Goal: Communication & Community: Ask a question

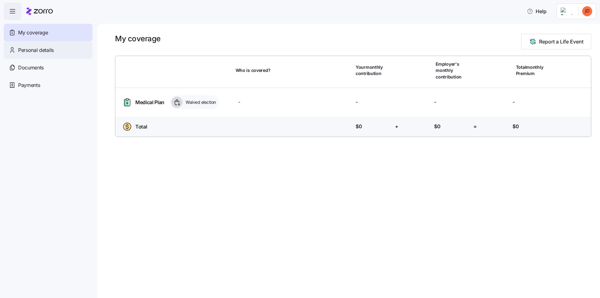
click at [34, 49] on span "Personal details" at bounding box center [36, 50] width 36 height 8
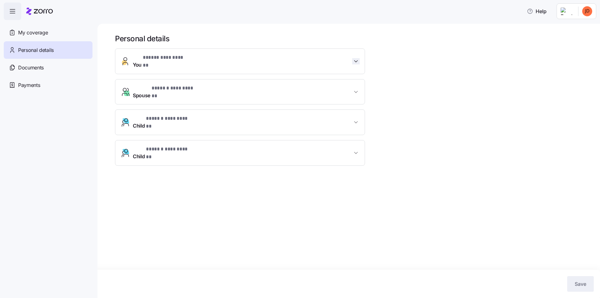
click at [355, 58] on icon "button" at bounding box center [356, 61] width 6 height 6
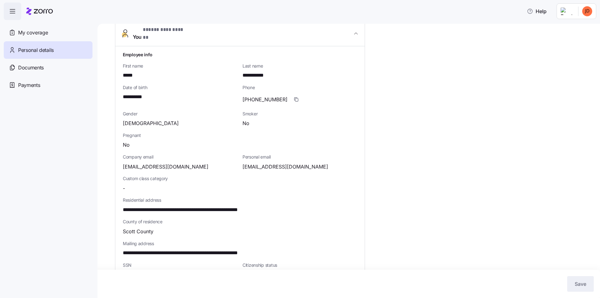
scroll to position [94, 0]
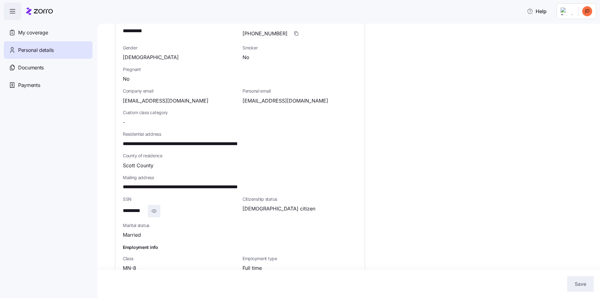
click at [154, 207] on icon "button" at bounding box center [154, 211] width 6 height 8
click at [110, 208] on div "**********" at bounding box center [349, 161] width 503 height 274
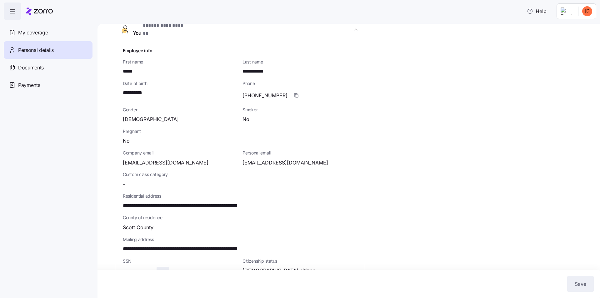
scroll to position [0, 0]
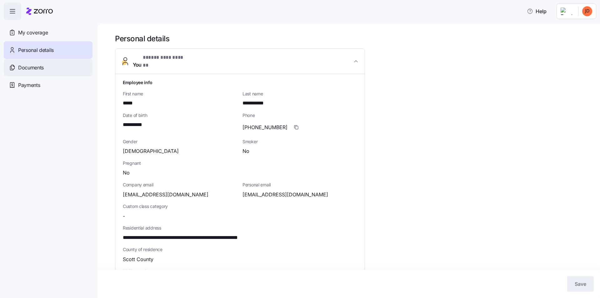
click at [26, 68] on span "Documents" at bounding box center [31, 68] width 26 height 8
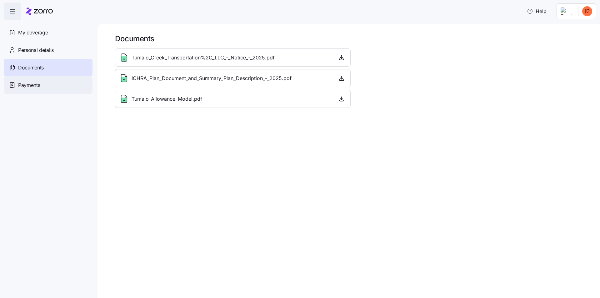
click at [20, 84] on span "Payments" at bounding box center [29, 85] width 22 height 8
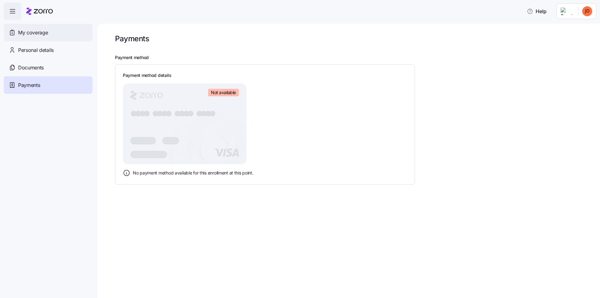
click at [30, 32] on span "My coverage" at bounding box center [33, 33] width 30 height 8
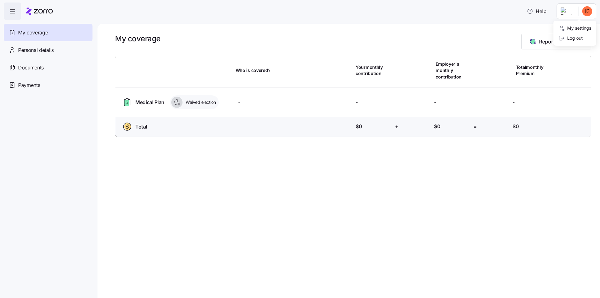
click at [586, 11] on html "Help My coverage Personal details Documents Partners hub Payments My coverage R…" at bounding box center [300, 147] width 600 height 294
click at [570, 28] on div "My settings" at bounding box center [575, 28] width 33 height 7
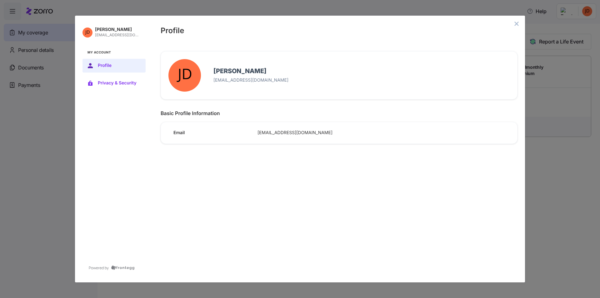
click at [112, 83] on span "Privacy & Security" at bounding box center [119, 83] width 43 height 5
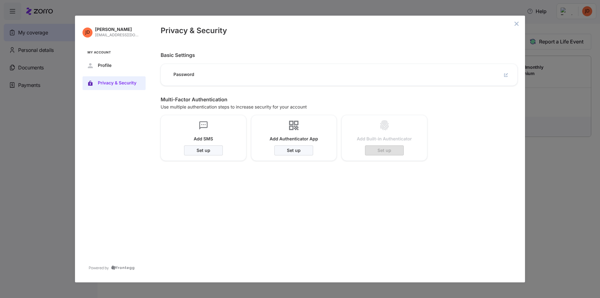
click at [112, 33] on p "[EMAIL_ADDRESS][DOMAIN_NAME]" at bounding box center [118, 35] width 46 height 5
click at [518, 24] on icon "close admin-box" at bounding box center [516, 23] width 5 height 5
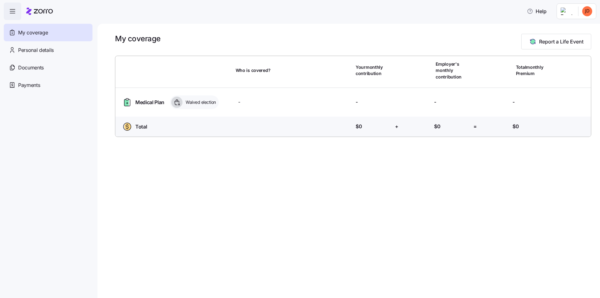
click at [15, 9] on icon "button" at bounding box center [13, 12] width 8 height 8
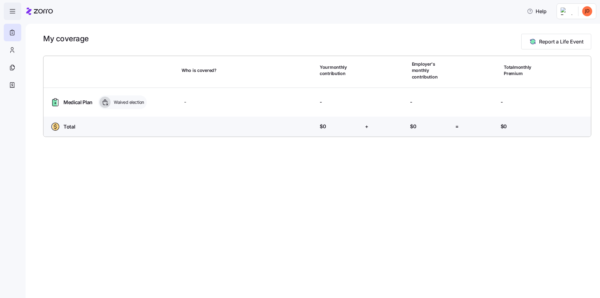
click at [13, 11] on icon "button" at bounding box center [13, 12] width 8 height 8
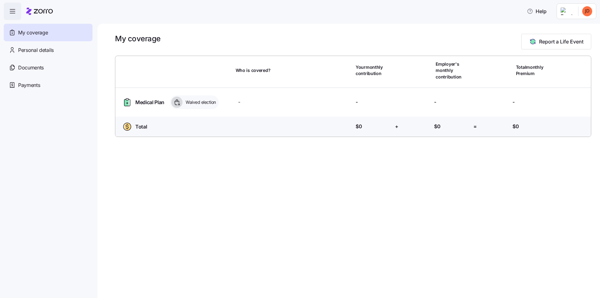
click at [13, 11] on icon "button" at bounding box center [13, 12] width 8 height 8
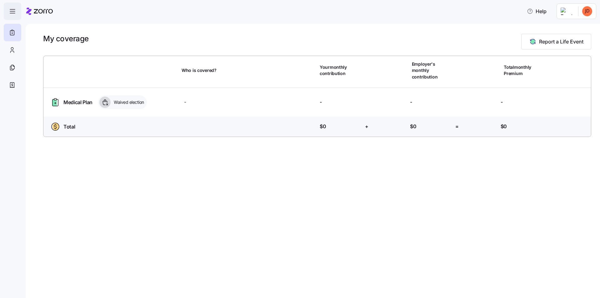
click at [13, 11] on icon "button" at bounding box center [13, 12] width 8 height 8
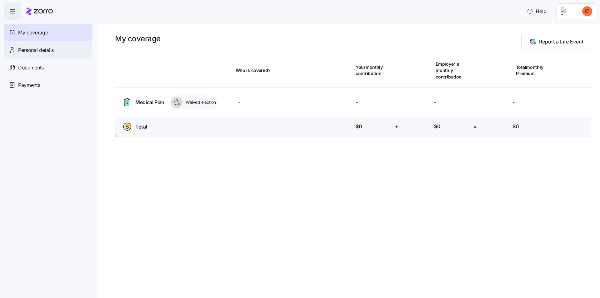
click at [26, 52] on span "Personal details" at bounding box center [36, 50] width 36 height 8
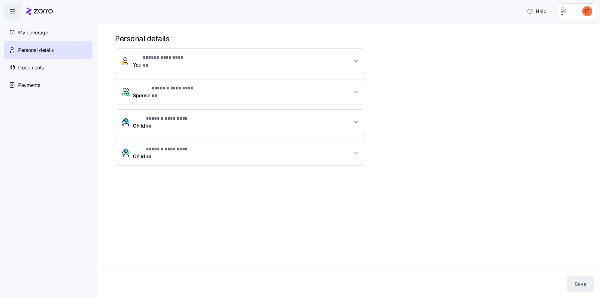
drag, startPoint x: 394, startPoint y: 222, endPoint x: 388, endPoint y: 223, distance: 6.0
click at [394, 222] on div "**********" at bounding box center [349, 161] width 503 height 274
click at [354, 59] on icon "button" at bounding box center [356, 61] width 6 height 6
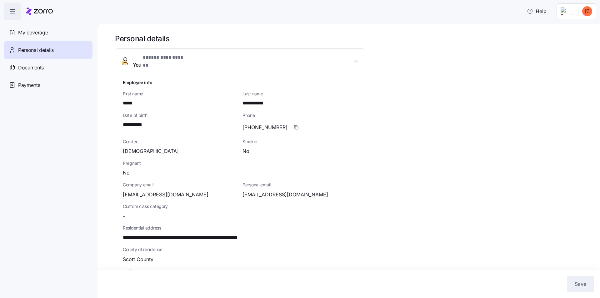
click at [341, 138] on span "Smoker" at bounding box center [300, 141] width 115 height 6
click at [401, 138] on div "**********" at bounding box center [353, 271] width 476 height 475
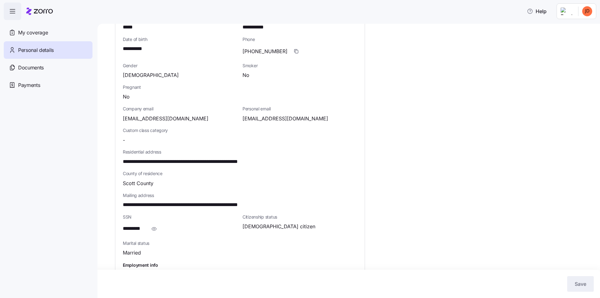
scroll to position [199, 0]
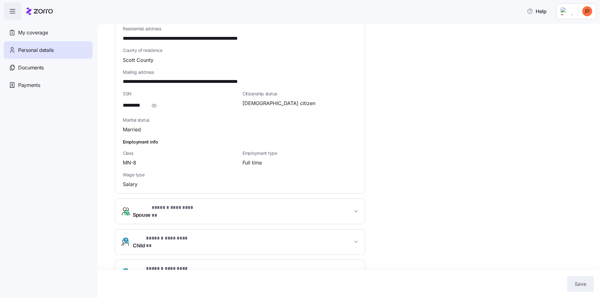
click at [296, 205] on span "**********" at bounding box center [242, 211] width 219 height 15
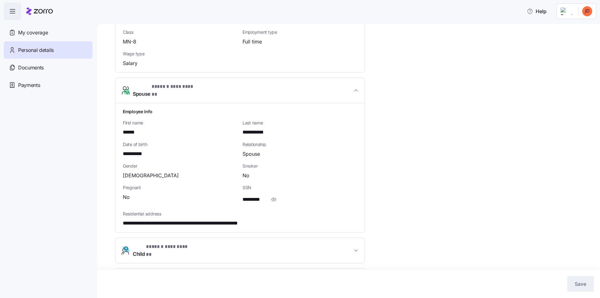
scroll to position [329, 0]
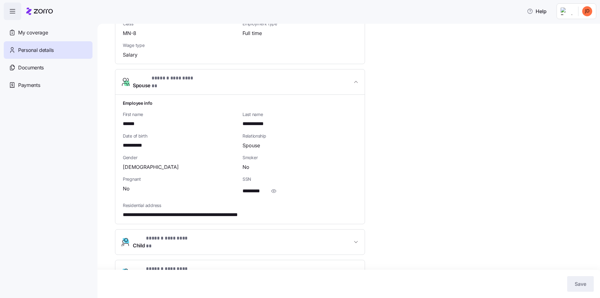
click at [281, 234] on span "**********" at bounding box center [242, 241] width 219 height 15
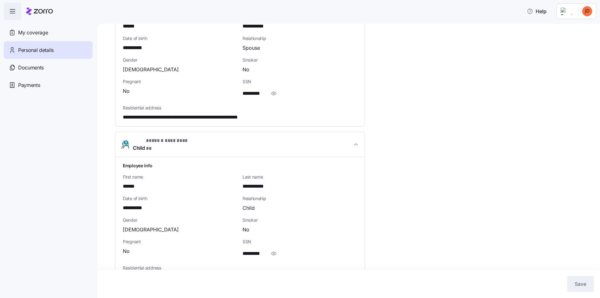
scroll to position [458, 0]
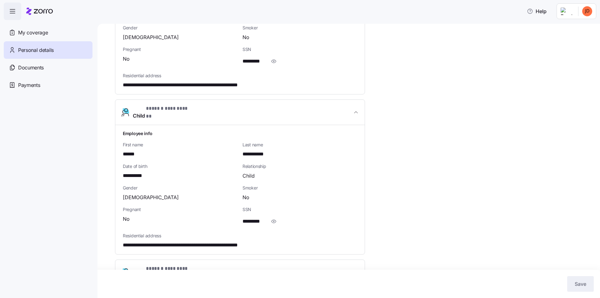
click at [284, 265] on span "**********" at bounding box center [242, 272] width 219 height 15
click at [351, 265] on span "**********" at bounding box center [242, 272] width 219 height 15
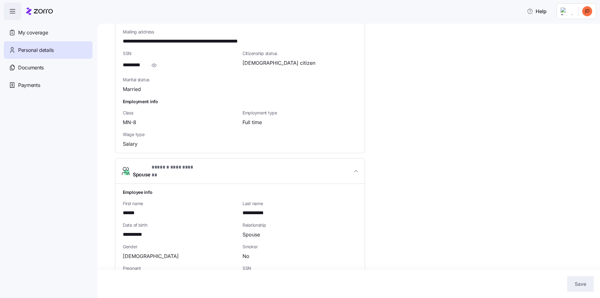
click at [15, 12] on icon "button" at bounding box center [13, 12] width 8 height 8
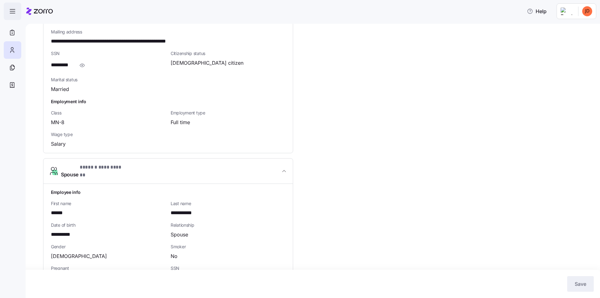
click at [15, 12] on icon "button" at bounding box center [13, 12] width 8 height 8
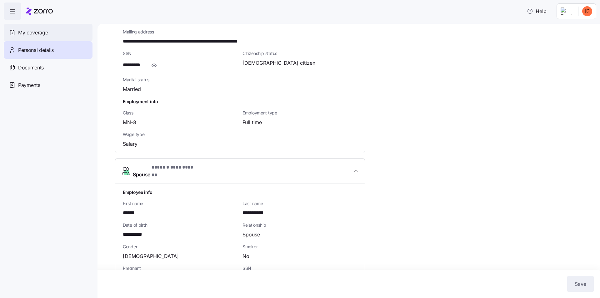
click at [33, 33] on span "My coverage" at bounding box center [33, 33] width 30 height 8
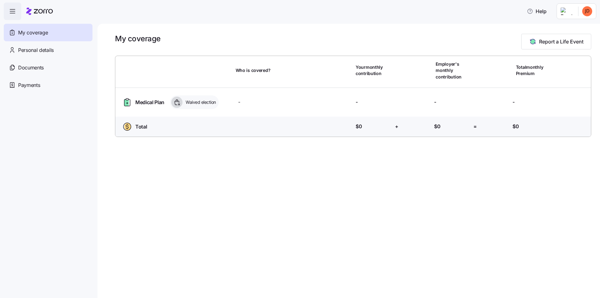
click at [586, 13] on html "Help My coverage Personal details Documents Partners hub Payments My coverage R…" at bounding box center [300, 147] width 600 height 294
click at [578, 27] on div "My settings" at bounding box center [575, 28] width 33 height 7
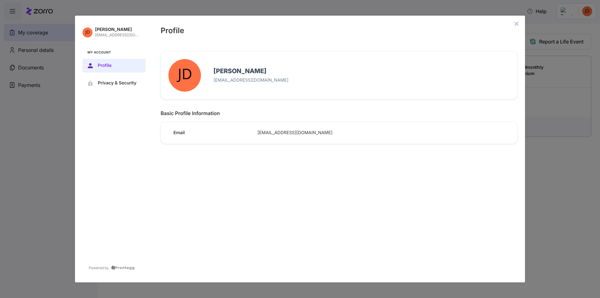
click at [230, 72] on h4 "Jamey Drangstveit" at bounding box center [362, 71] width 296 height 8
click at [179, 73] on button "edit avatar menu" at bounding box center [184, 75] width 33 height 33
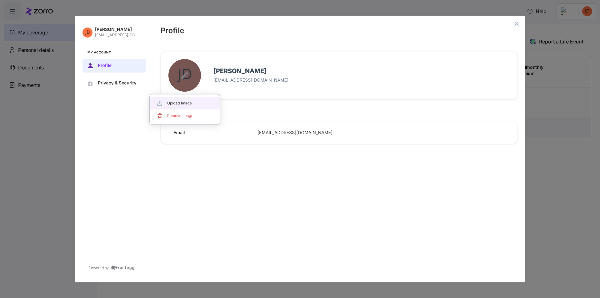
click at [179, 73] on div at bounding box center [300, 149] width 600 height 298
click at [179, 73] on button "edit avatar menu" at bounding box center [184, 75] width 33 height 33
click at [122, 122] on div at bounding box center [300, 149] width 600 height 298
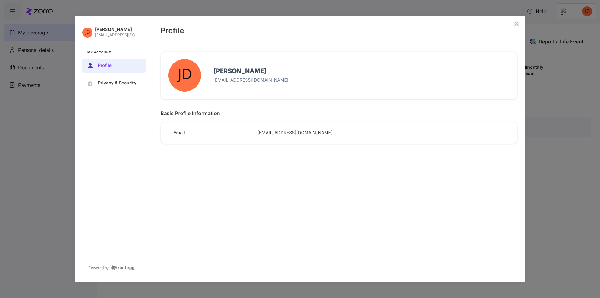
click at [515, 25] on icon "close admin-box" at bounding box center [516, 23] width 5 height 5
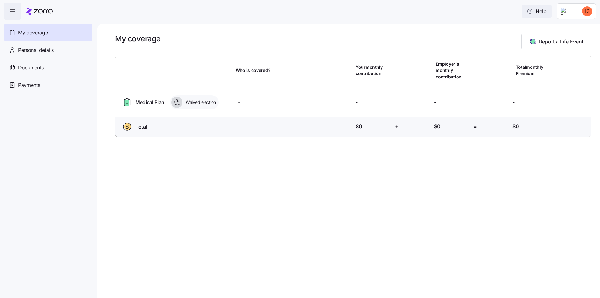
click at [545, 12] on span "Help" at bounding box center [537, 12] width 20 height 8
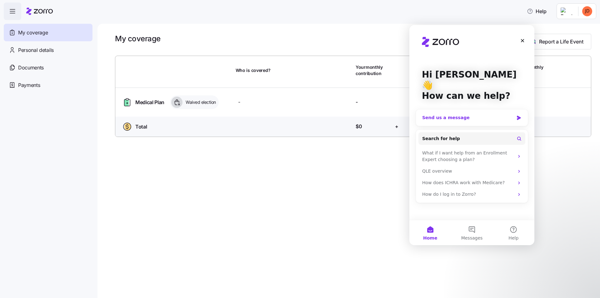
click at [467, 114] on div "Send us a message" at bounding box center [468, 117] width 92 height 7
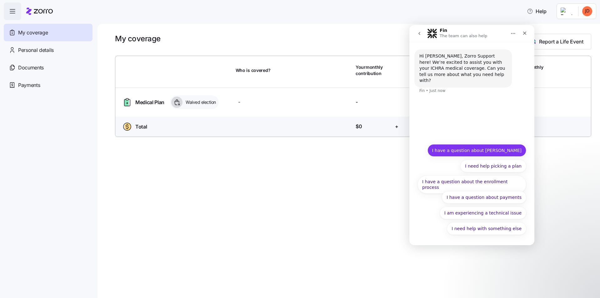
click at [498, 152] on button "I have a question about [PERSON_NAME]" at bounding box center [477, 150] width 99 height 13
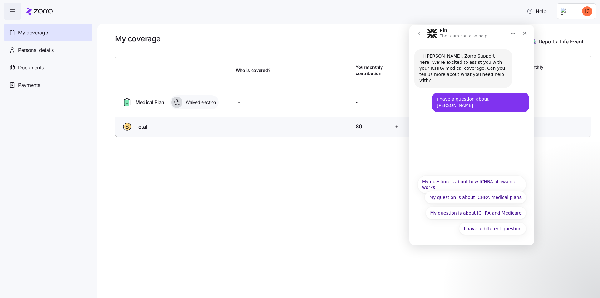
click at [445, 239] on div "I have a different question My question is about how ICHRA allowances works My …" at bounding box center [472, 205] width 125 height 68
drag, startPoint x: 445, startPoint y: 243, endPoint x: 440, endPoint y: 195, distance: 48.6
click at [445, 237] on div "Hi Jamey, Zorro Support here! We’re excited to assist you with your ICHRA medic…" at bounding box center [472, 143] width 125 height 203
click at [435, 163] on div "Hi Jamey, Zorro Support here! We’re excited to assist you with your ICHRA medic…" at bounding box center [472, 106] width 125 height 129
drag, startPoint x: 443, startPoint y: 248, endPoint x: 443, endPoint y: 245, distance: 3.1
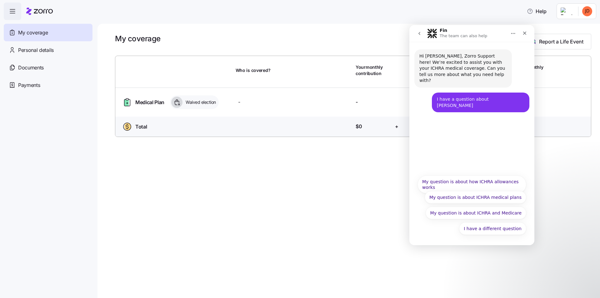
click at [443, 246] on div "My coverage Report a Life Event Who is covered? Your monthly contribution Emplo…" at bounding box center [349, 161] width 503 height 274
click at [443, 241] on div "Hi Jamey, Zorro Support here! We’re excited to assist you with your ICHRA medic…" at bounding box center [472, 143] width 125 height 203
click at [430, 168] on div "Hi Jamey, Zorro Support here! We’re excited to assist you with your ICHRA medic…" at bounding box center [472, 106] width 125 height 129
click at [523, 34] on icon "Close" at bounding box center [524, 33] width 5 height 5
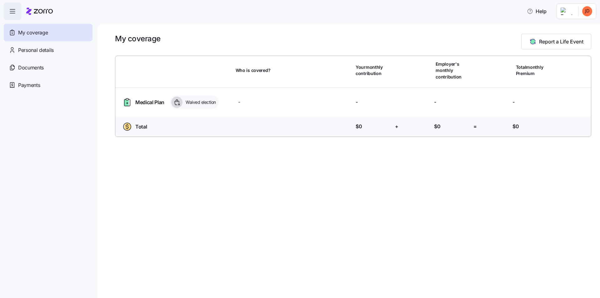
click at [156, 207] on div "My coverage Report a Life Event Who is covered? Your monthly contribution Emplo…" at bounding box center [349, 161] width 503 height 274
drag, startPoint x: 240, startPoint y: 186, endPoint x: 286, endPoint y: 173, distance: 48.1
click at [240, 184] on div "My coverage Report a Life Event Who is covered? Your monthly contribution Emplo…" at bounding box center [349, 161] width 503 height 274
click at [590, 10] on html "Help My coverage Personal details Documents Partners hub Payments My coverage R…" at bounding box center [300, 147] width 600 height 294
click at [573, 29] on div "My settings" at bounding box center [575, 28] width 33 height 7
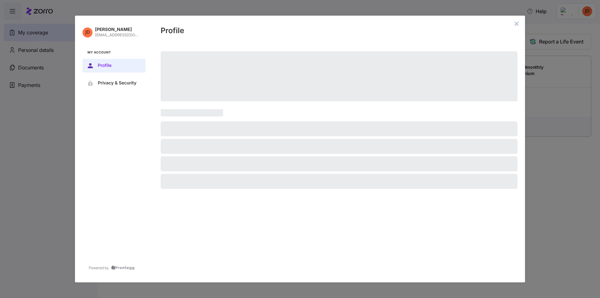
click at [48, 131] on div "Jamey Drangstveit jdrangstveit@tumalocreek.us My Account Profile Privacy & Secu…" at bounding box center [300, 149] width 600 height 298
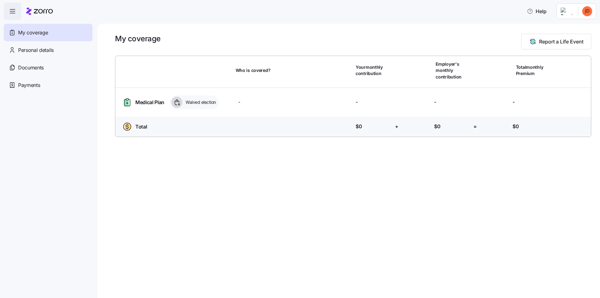
click at [585, 11] on html "Help My coverage Personal details Documents Partners hub Payments My coverage R…" at bounding box center [300, 147] width 600 height 294
click at [575, 28] on div "My settings" at bounding box center [575, 28] width 33 height 7
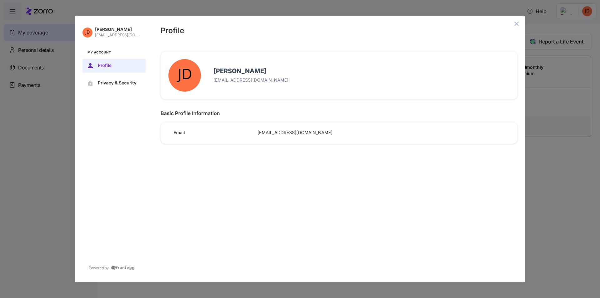
drag, startPoint x: 324, startPoint y: 131, endPoint x: 259, endPoint y: 135, distance: 64.9
click at [259, 135] on span "[EMAIL_ADDRESS][DOMAIN_NAME]" at bounding box center [381, 133] width 247 height 6
click at [326, 133] on span "[EMAIL_ADDRESS][DOMAIN_NAME]" at bounding box center [381, 133] width 247 height 6
drag, startPoint x: 323, startPoint y: 133, endPoint x: 257, endPoint y: 135, distance: 65.7
click at [257, 135] on div "[EMAIL_ADDRESS][DOMAIN_NAME]" at bounding box center [379, 130] width 252 height 11
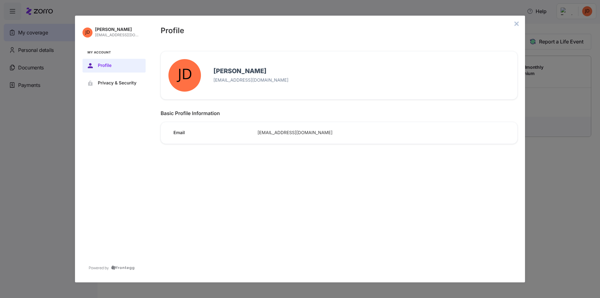
click at [515, 23] on icon "close admin-box" at bounding box center [516, 23] width 5 height 5
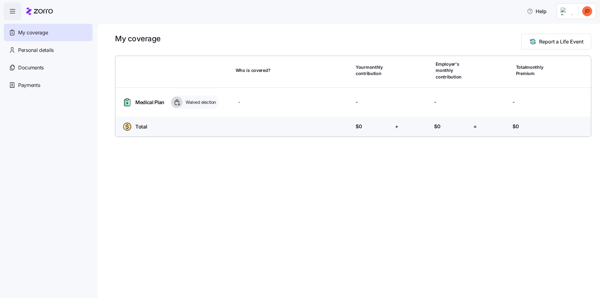
click at [164, 177] on div "My coverage Report a Life Event Who is covered? Your monthly contribution Emplo…" at bounding box center [349, 161] width 503 height 274
click at [202, 101] on span "Waived election" at bounding box center [200, 102] width 32 height 6
click at [179, 102] on icon at bounding box center [176, 102] width 7 height 7
drag, startPoint x: 205, startPoint y: 98, endPoint x: 156, endPoint y: 100, distance: 49.4
click at [204, 99] on span "Waived election" at bounding box center [200, 102] width 32 height 8
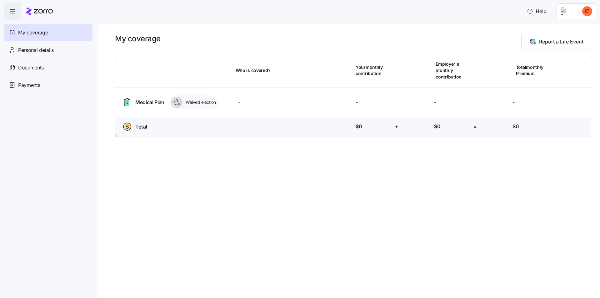
click at [142, 102] on span "Medical Plan" at bounding box center [149, 102] width 29 height 8
drag, startPoint x: 135, startPoint y: 131, endPoint x: 154, endPoint y: 127, distance: 19.3
click at [139, 129] on div "Total" at bounding box center [134, 127] width 28 height 10
drag, startPoint x: 388, startPoint y: 126, endPoint x: 466, endPoint y: 123, distance: 78.2
click at [398, 125] on div "Total Who is covered? Your contribution: $0 + Employer's contribution: $0 = Tot…" at bounding box center [353, 126] width 471 height 15
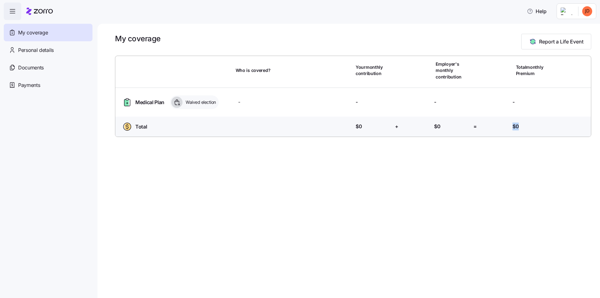
drag, startPoint x: 510, startPoint y: 123, endPoint x: 194, endPoint y: 94, distance: 317.4
click at [447, 115] on div "Who is covered? Your monthly contribution Employer's monthly contribution Total…" at bounding box center [353, 96] width 481 height 86
click at [206, 103] on span "Waived election" at bounding box center [200, 102] width 32 height 6
click at [247, 101] on div "Who is covered? -" at bounding box center [294, 102] width 113 height 8
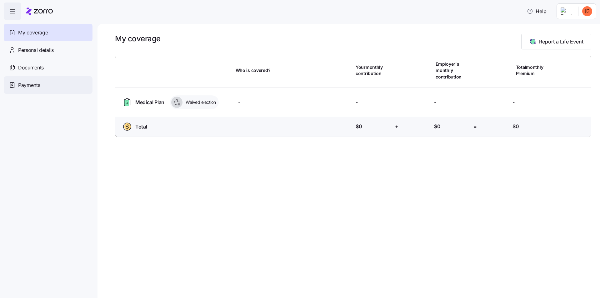
click at [28, 84] on span "Payments" at bounding box center [29, 85] width 22 height 8
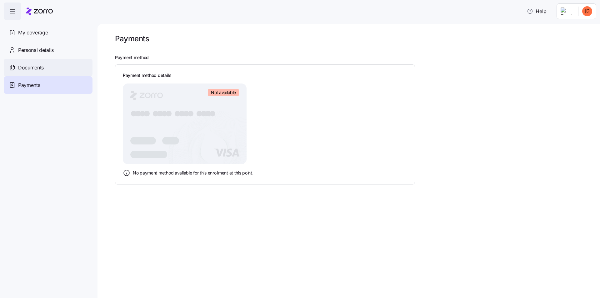
click at [27, 68] on span "Documents" at bounding box center [31, 68] width 26 height 8
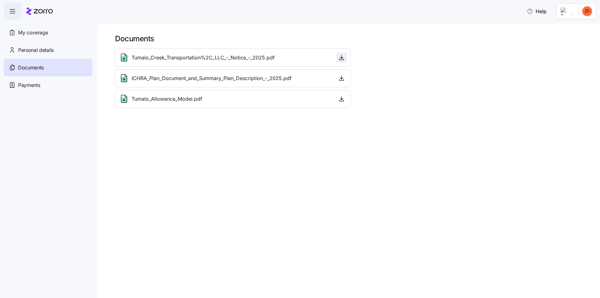
click at [341, 59] on icon "button" at bounding box center [342, 57] width 6 height 6
click at [33, 50] on span "Personal details" at bounding box center [36, 50] width 36 height 8
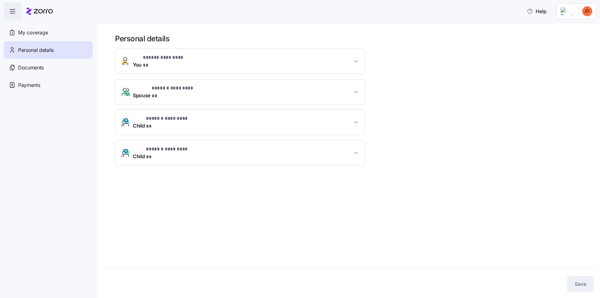
click at [240, 145] on span "**********" at bounding box center [242, 152] width 219 height 15
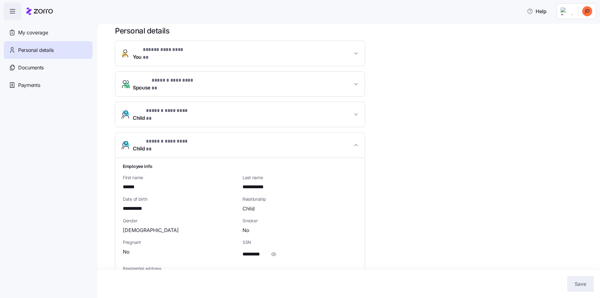
scroll to position [10, 0]
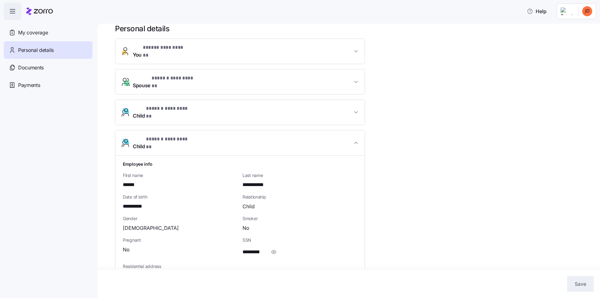
click at [333, 135] on span "**********" at bounding box center [242, 142] width 219 height 15
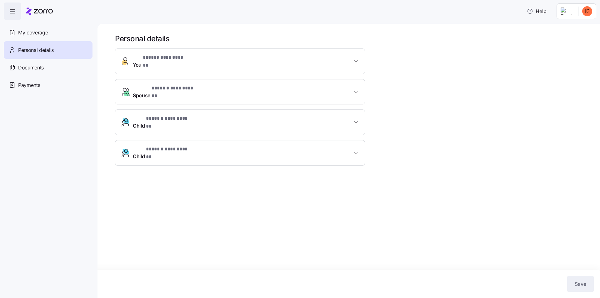
click at [322, 145] on span "**********" at bounding box center [242, 152] width 219 height 15
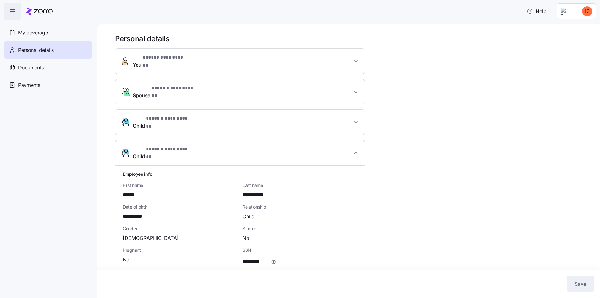
click at [222, 141] on button "**********" at bounding box center [239, 152] width 249 height 25
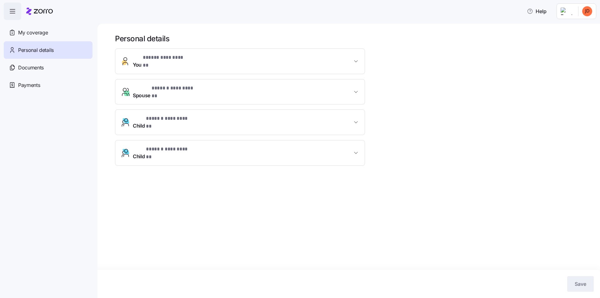
click at [227, 115] on button "**********" at bounding box center [239, 122] width 249 height 25
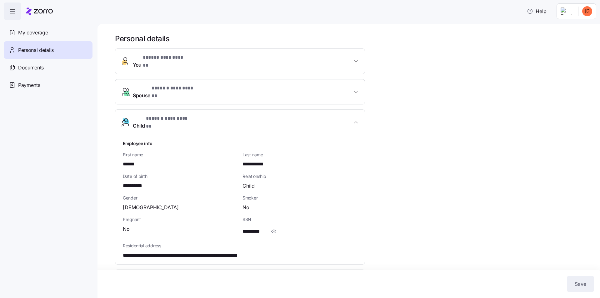
click at [227, 115] on button "**********" at bounding box center [239, 122] width 249 height 25
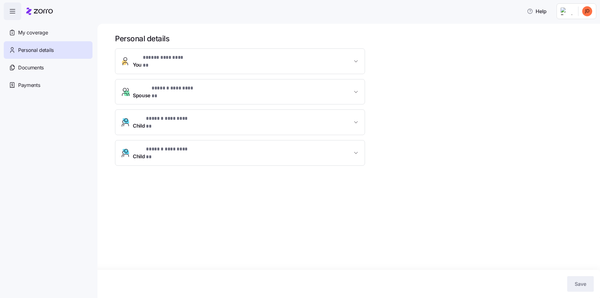
click at [233, 84] on span "**********" at bounding box center [242, 91] width 219 height 15
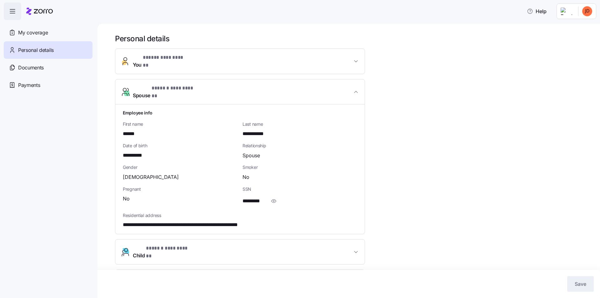
click at [233, 84] on span "**********" at bounding box center [242, 91] width 219 height 15
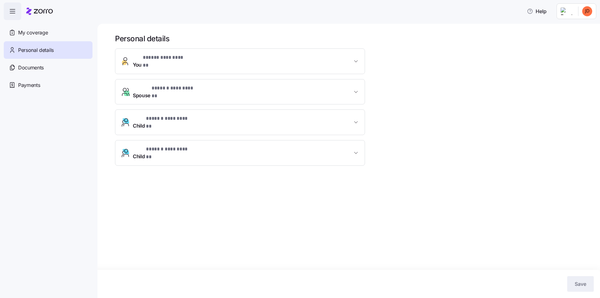
click at [235, 60] on span "**********" at bounding box center [242, 61] width 219 height 15
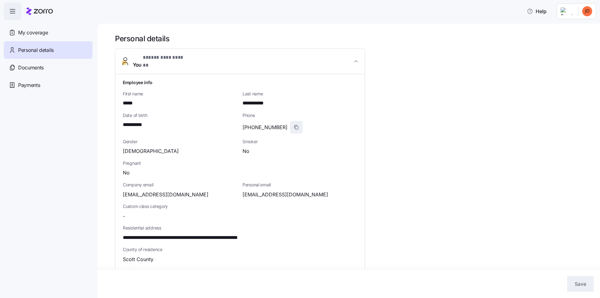
click at [294, 125] on icon "button" at bounding box center [296, 127] width 5 height 5
click at [398, 168] on div "**********" at bounding box center [353, 271] width 476 height 475
click at [584, 12] on html "**********" at bounding box center [300, 147] width 600 height 294
click at [528, 43] on html "**********" at bounding box center [300, 147] width 600 height 294
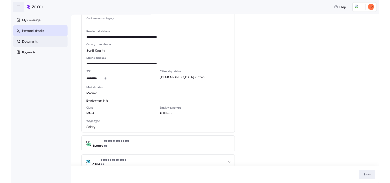
scroll to position [137, 0]
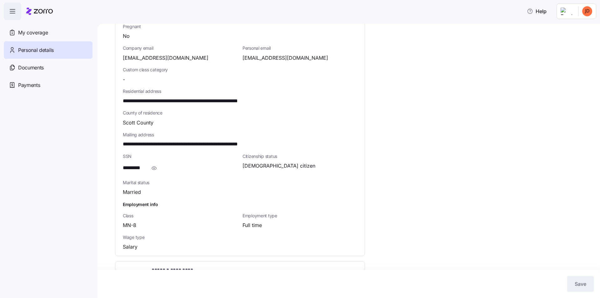
click at [9, 12] on icon "button" at bounding box center [13, 12] width 8 height 8
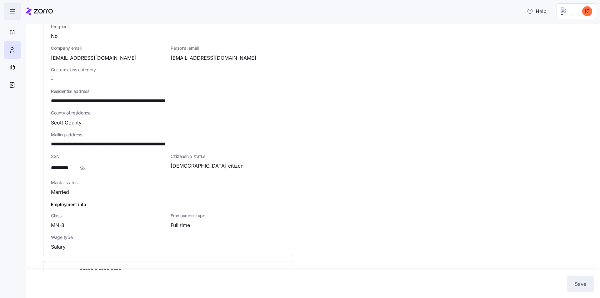
click at [10, 9] on icon "button" at bounding box center [13, 12] width 8 height 8
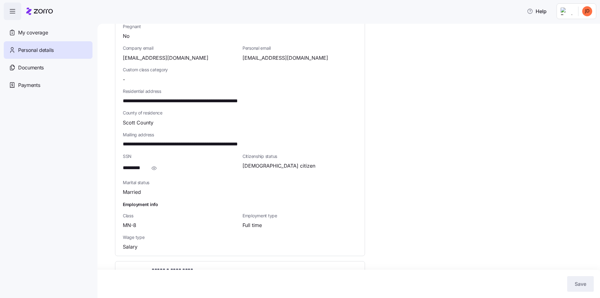
click at [10, 9] on icon "button" at bounding box center [13, 12] width 8 height 8
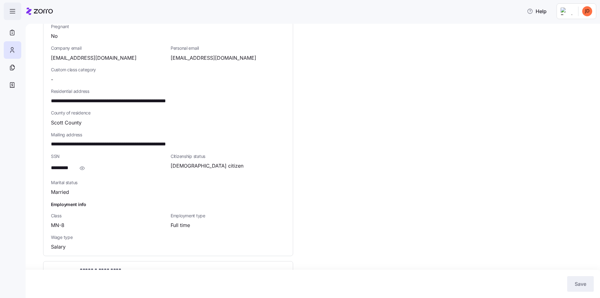
click at [10, 9] on icon "button" at bounding box center [13, 12] width 8 height 8
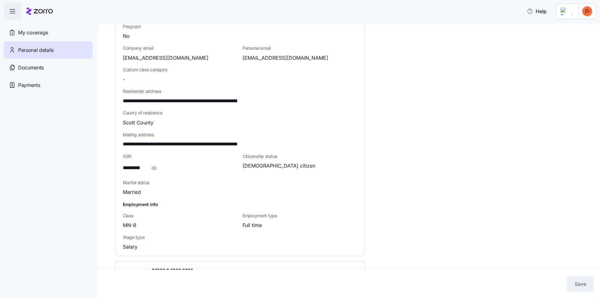
click at [43, 13] on icon at bounding box center [39, 12] width 27 height 8
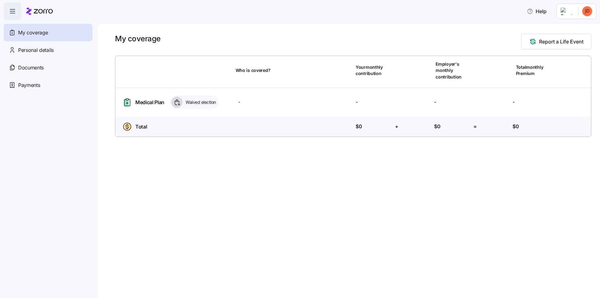
click at [91, 173] on nav "My coverage Personal details Documents Partners hub Payments" at bounding box center [49, 159] width 98 height 278
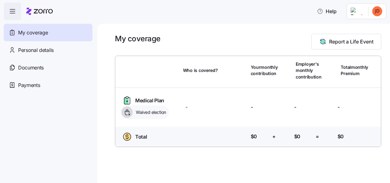
click at [77, 166] on nav "My coverage Personal details Documents Partners hub Payments" at bounding box center [49, 101] width 98 height 163
click at [36, 48] on span "Personal details" at bounding box center [36, 50] width 36 height 8
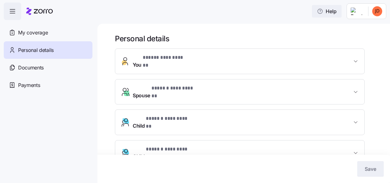
click at [334, 9] on span "Help" at bounding box center [327, 12] width 20 height 8
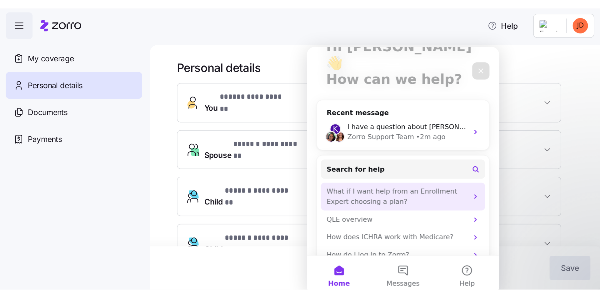
scroll to position [50, 0]
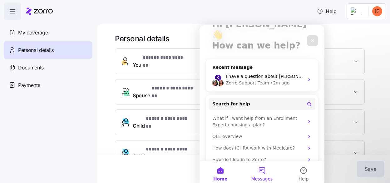
click at [263, 179] on span "Messages" at bounding box center [263, 179] width 22 height 4
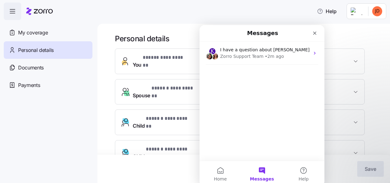
click at [247, 167] on button "Messages" at bounding box center [262, 173] width 42 height 25
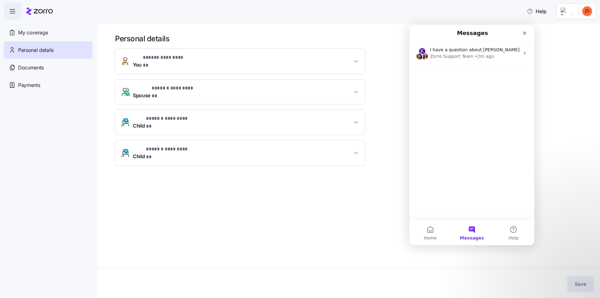
click at [467, 206] on div "K I have a question about [PERSON_NAME] Support Team • 2m ago" at bounding box center [472, 131] width 125 height 178
click at [454, 134] on div "K I have a question about [PERSON_NAME] Support Team • 2m ago" at bounding box center [472, 131] width 125 height 178
click at [450, 91] on div "K I have a question about [PERSON_NAME] Support Team • 2m ago" at bounding box center [472, 131] width 125 height 178
click at [469, 228] on button "Messages" at bounding box center [472, 232] width 42 height 25
click at [469, 199] on div "K I have a question about [PERSON_NAME] Support Team • 2m ago" at bounding box center [472, 131] width 125 height 178
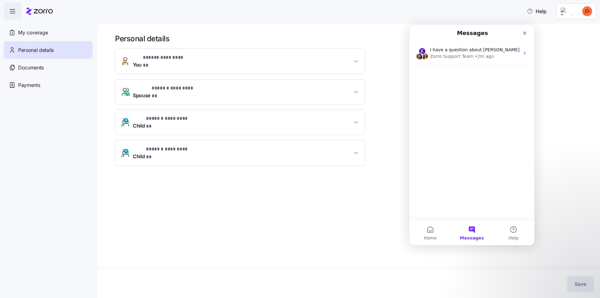
click at [471, 197] on div "K I have a question about [PERSON_NAME] Support Team • 2m ago" at bounding box center [472, 131] width 125 height 178
click at [470, 208] on div "K I have a question about [PERSON_NAME] Support Team • 2m ago" at bounding box center [472, 131] width 125 height 178
click at [465, 113] on div "K I have a question about [PERSON_NAME] Support Team • 2m ago" at bounding box center [472, 131] width 125 height 178
click at [448, 115] on div "K I have a question about [PERSON_NAME] Support Team • 2m ago" at bounding box center [472, 131] width 125 height 178
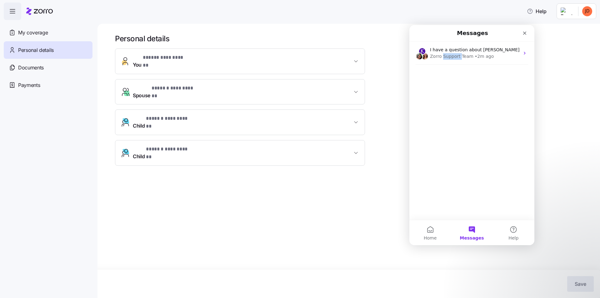
click at [456, 151] on div "K I have a question about [PERSON_NAME] Support Team • 2m ago" at bounding box center [472, 131] width 125 height 178
click at [513, 236] on span "Help" at bounding box center [514, 238] width 10 height 4
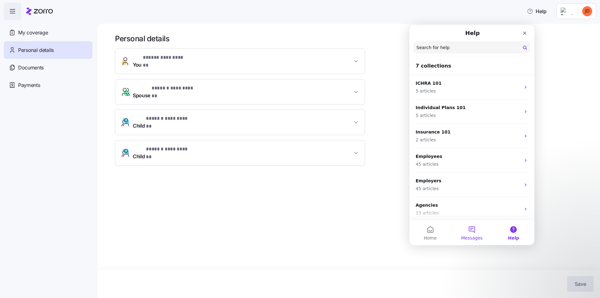
click at [473, 230] on button "Messages" at bounding box center [472, 232] width 42 height 25
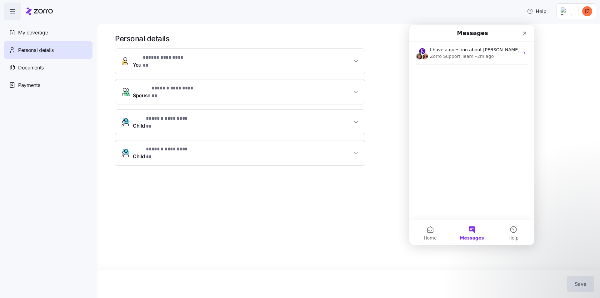
click at [479, 85] on div "K I have a question about [PERSON_NAME] Support Team • 2m ago" at bounding box center [472, 131] width 125 height 178
click at [471, 135] on div "K I have a question about [PERSON_NAME] Support Team • 2m ago" at bounding box center [472, 131] width 125 height 178
click at [444, 161] on div "K I have a question about [PERSON_NAME] Support Team • 2m ago" at bounding box center [472, 131] width 125 height 178
drag, startPoint x: 498, startPoint y: 168, endPoint x: 475, endPoint y: 169, distance: 22.8
click at [497, 169] on div "K I have a question about [PERSON_NAME] Support Team • 2m ago" at bounding box center [472, 131] width 125 height 178
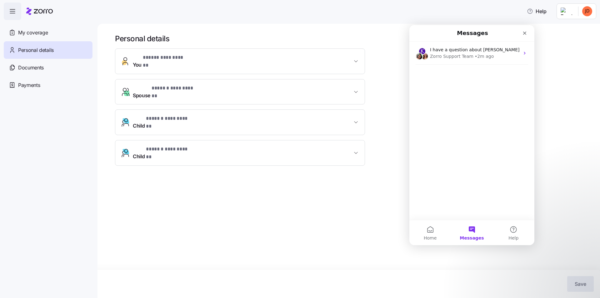
click at [475, 170] on div "K I have a question about [PERSON_NAME] Support Team • 2m ago" at bounding box center [472, 131] width 125 height 178
click at [522, 34] on div "Close" at bounding box center [524, 33] width 11 height 11
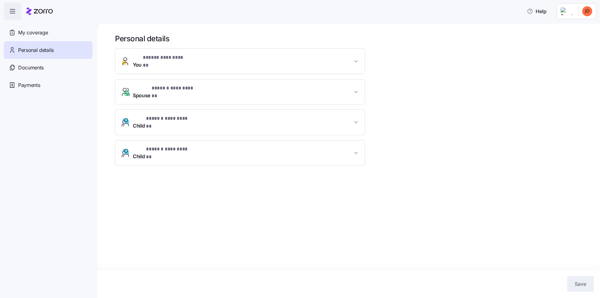
scroll to position [0, 0]
click at [439, 213] on div "**********" at bounding box center [349, 161] width 503 height 274
drag, startPoint x: 153, startPoint y: 135, endPoint x: 135, endPoint y: 161, distance: 31.1
click at [130, 172] on div "**********" at bounding box center [349, 161] width 503 height 274
click at [156, 145] on span "**********" at bounding box center [168, 149] width 45 height 8
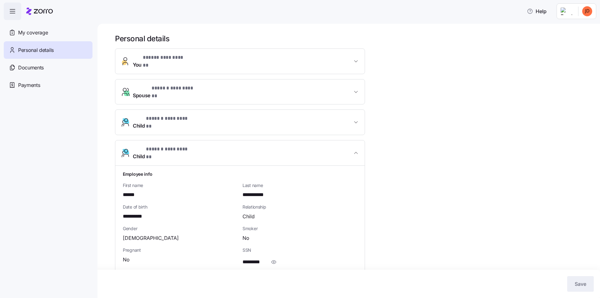
click at [252, 258] on span "*********" at bounding box center [254, 262] width 23 height 8
click at [273, 258] on icon "button" at bounding box center [274, 262] width 6 height 8
click at [280, 258] on icon "button" at bounding box center [281, 262] width 6 height 8
click at [419, 215] on div "**********" at bounding box center [353, 177] width 476 height 286
drag, startPoint x: 43, startPoint y: 130, endPoint x: 62, endPoint y: 124, distance: 19.6
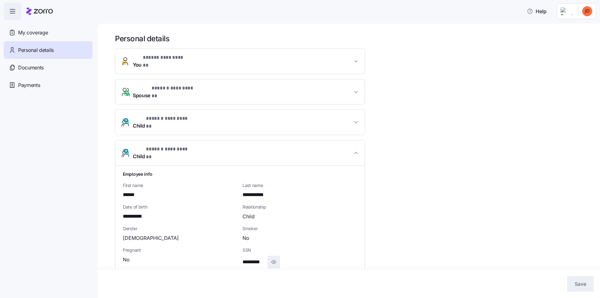
click at [46, 129] on nav "My coverage Personal details Documents Partners hub Payments" at bounding box center [49, 159] width 98 height 278
drag, startPoint x: 488, startPoint y: 114, endPoint x: 502, endPoint y: 67, distance: 49.3
click at [489, 112] on div "**********" at bounding box center [353, 177] width 476 height 286
click at [547, 10] on span "Help" at bounding box center [537, 12] width 20 height 8
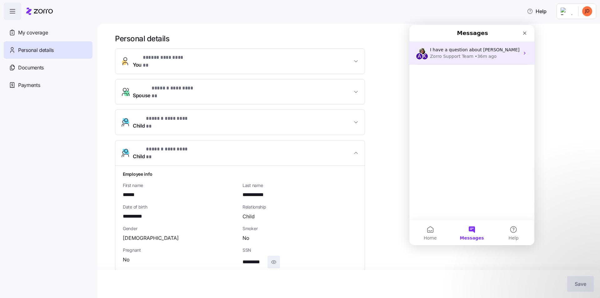
click at [454, 53] on div "Zorro Support Team" at bounding box center [451, 56] width 43 height 7
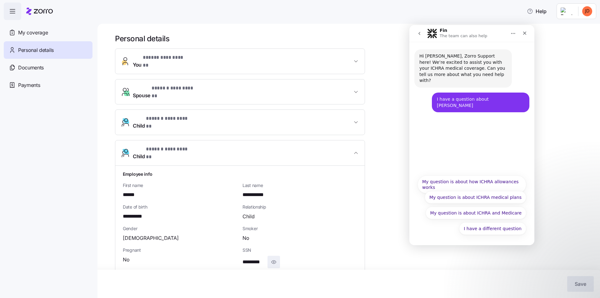
click at [450, 154] on div "Hi [PERSON_NAME], Zorro Support here! We’re excited to assist you with your ICH…" at bounding box center [472, 106] width 125 height 129
click at [452, 161] on div "Hi [PERSON_NAME], Zorro Support here! We’re excited to assist you with your ICH…" at bounding box center [472, 106] width 125 height 129
click at [453, 240] on div "Hi [PERSON_NAME], Zorro Support here! We’re excited to assist you with your ICH…" at bounding box center [472, 143] width 125 height 203
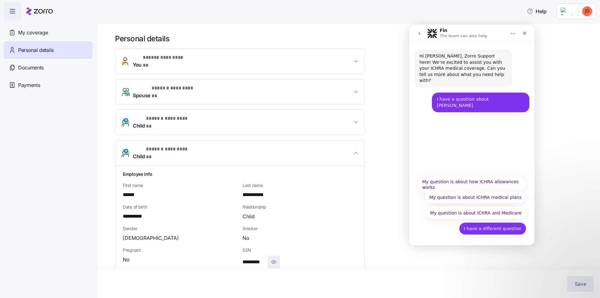
click at [488, 228] on button "I have a different question" at bounding box center [492, 228] width 67 height 13
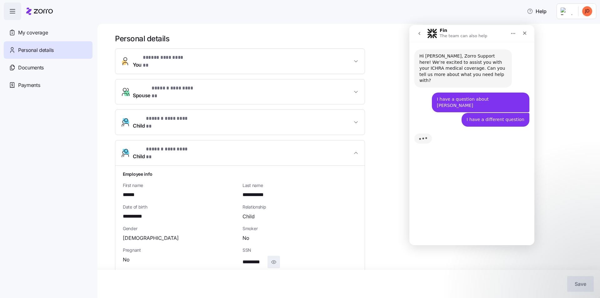
click at [494, 214] on div "Hi [PERSON_NAME], Zorro Support here! We’re excited to assist you with your ICH…" at bounding box center [472, 141] width 125 height 198
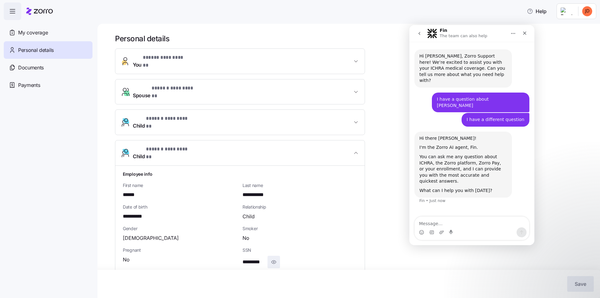
click at [461, 224] on textarea "Message…" at bounding box center [472, 222] width 114 height 11
type textarea "H"
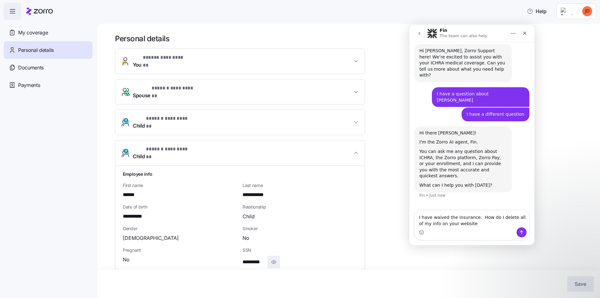
type textarea "I have waived the insurance. How do I delete all of my info on your website?"
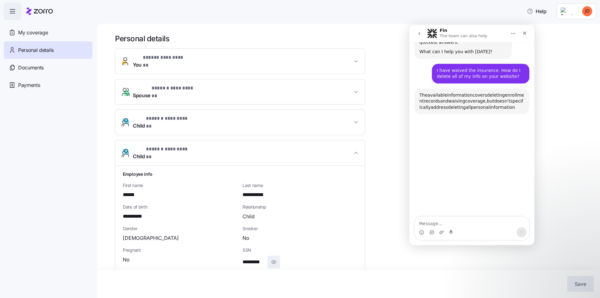
scroll to position [144, 0]
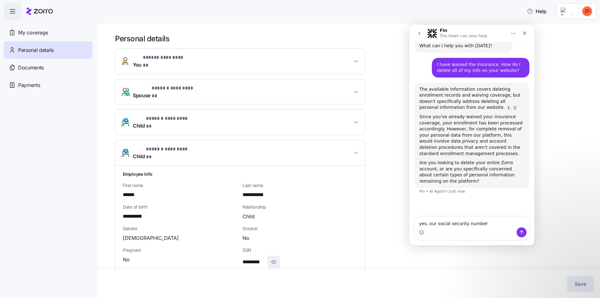
type textarea "yes, our social security numbers"
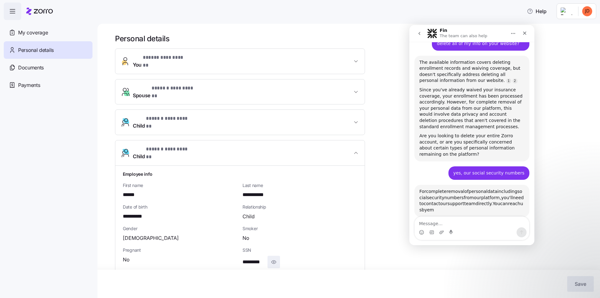
scroll to position [273, 0]
